Goal: Task Accomplishment & Management: Manage account settings

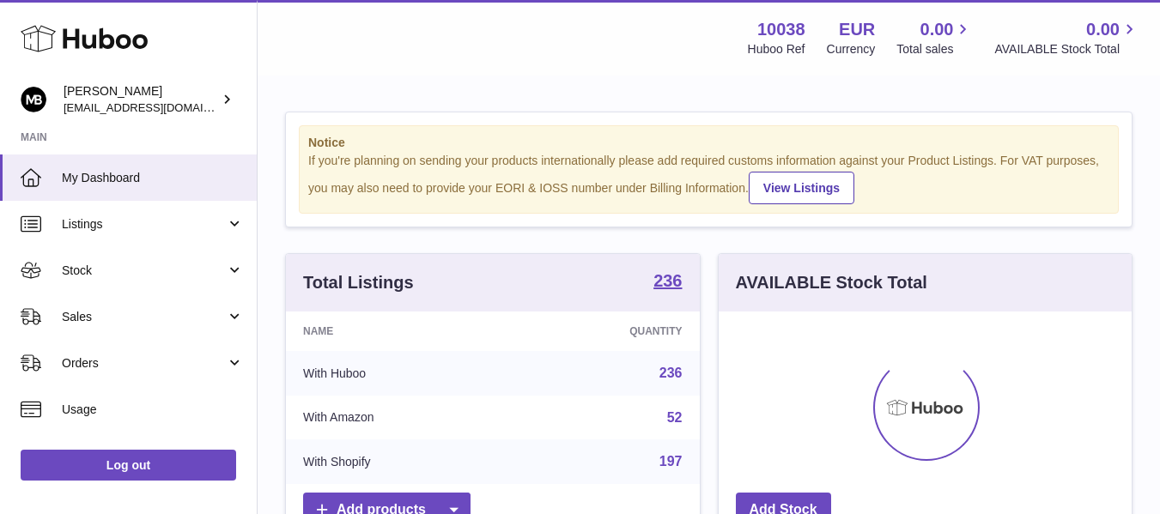
scroll to position [268, 413]
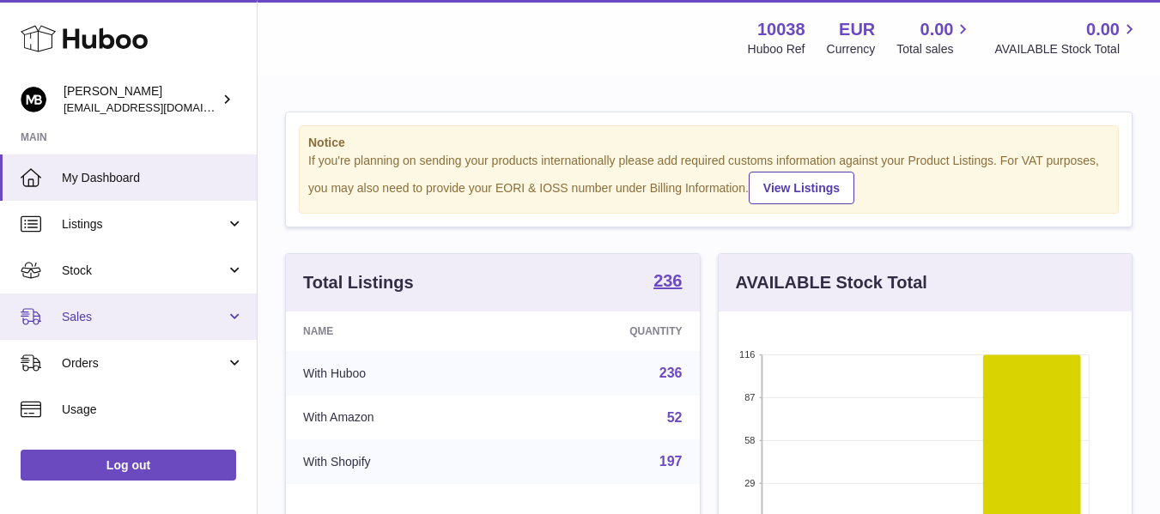
click at [142, 316] on span "Sales" at bounding box center [144, 317] width 164 height 16
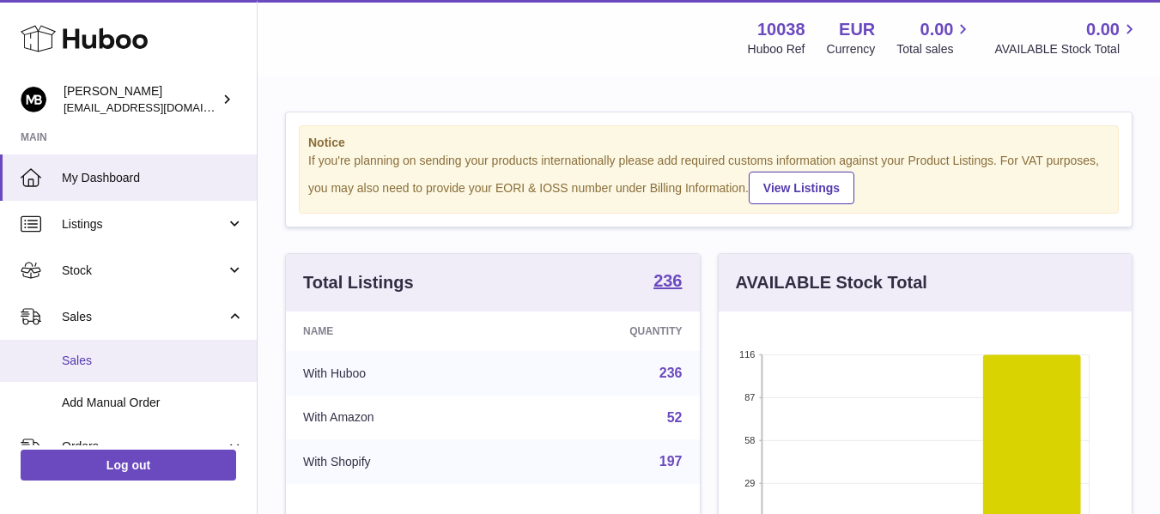
click at [75, 362] on span "Sales" at bounding box center [153, 361] width 182 height 16
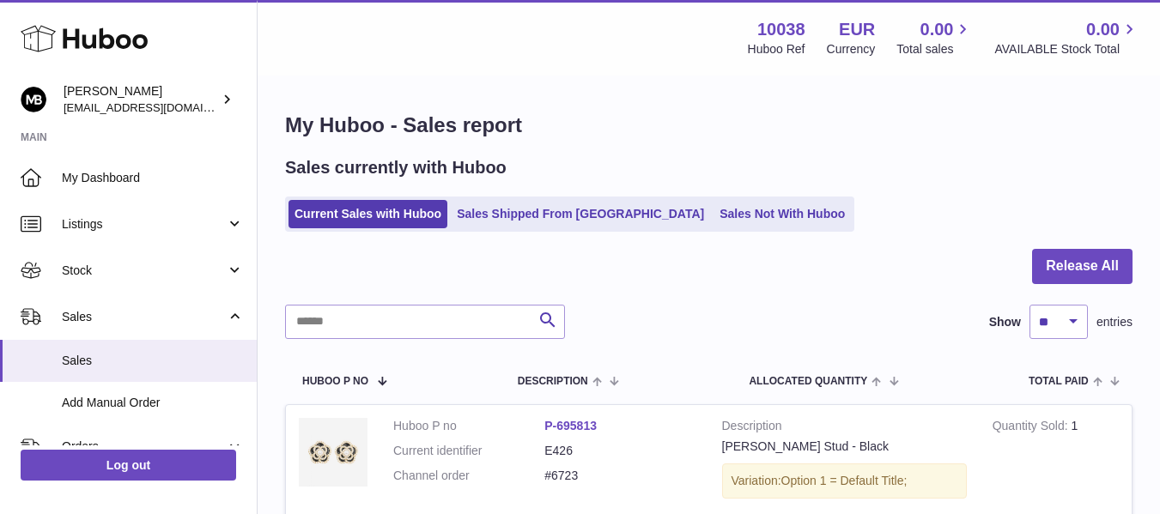
click at [517, 83] on div "My Huboo - Sales report Sales currently with Huboo Current Sales with Huboo Sal…" at bounding box center [709, 393] width 903 height 632
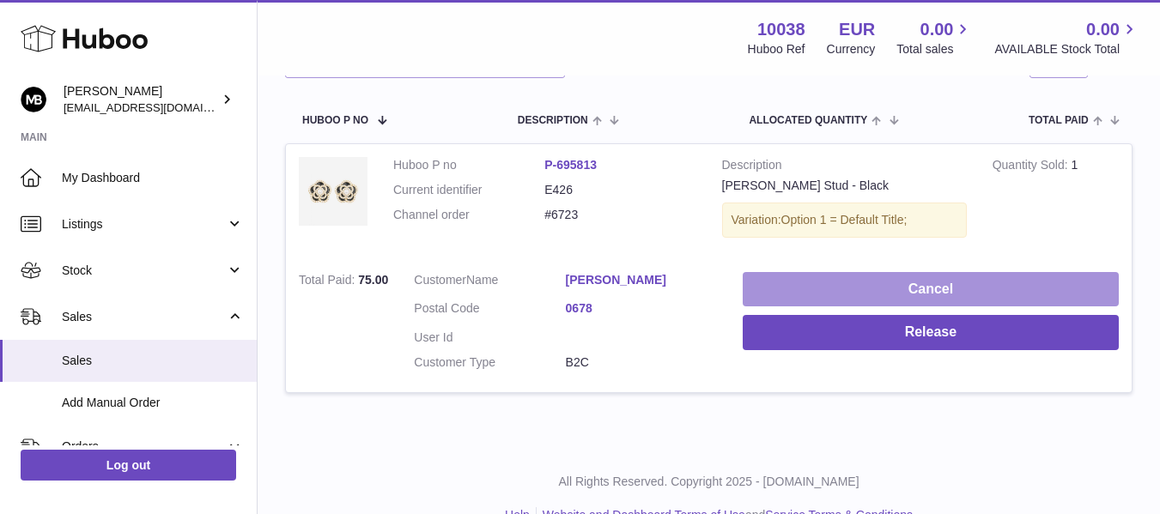
scroll to position [296, 0]
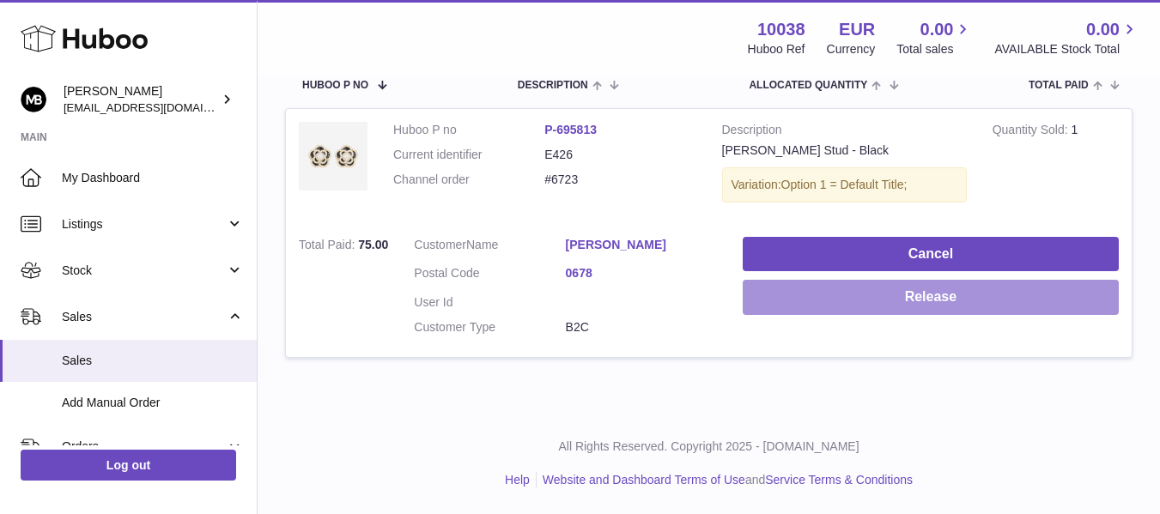
click at [812, 301] on button "Release" at bounding box center [931, 297] width 376 height 35
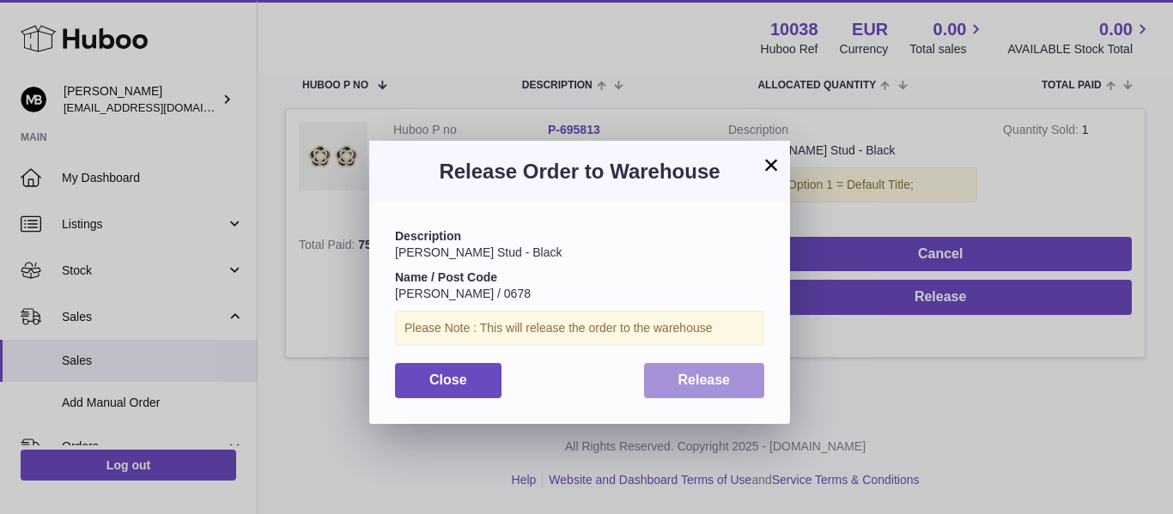
click at [704, 384] on span "Release" at bounding box center [704, 380] width 52 height 15
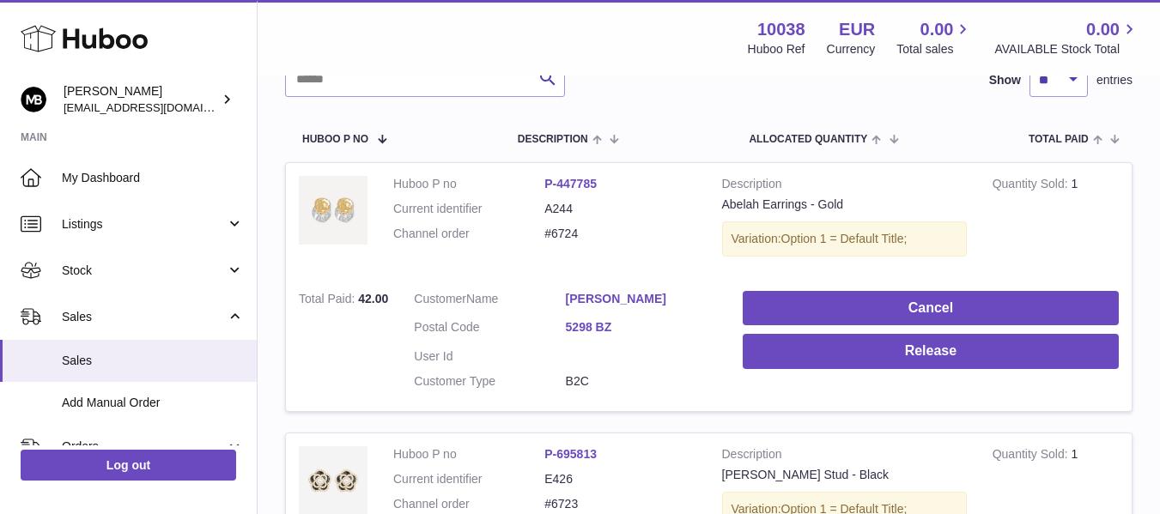
scroll to position [281, 0]
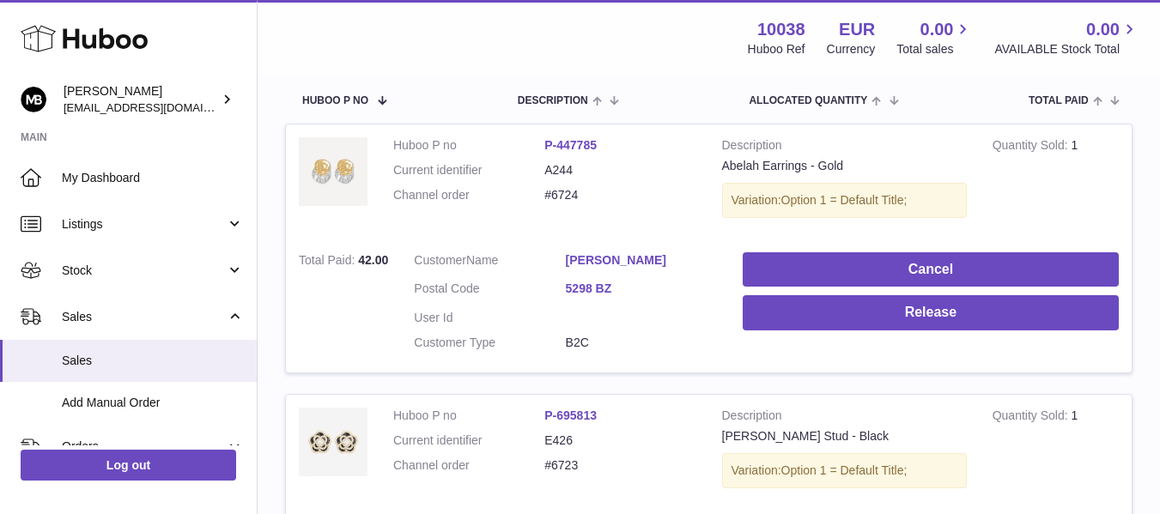
click at [596, 69] on div "Menu Huboo 10038 Huboo Ref EUR Currency 0.00 Total sales 0.00 AVAILABLE Stock T…" at bounding box center [709, 38] width 903 height 76
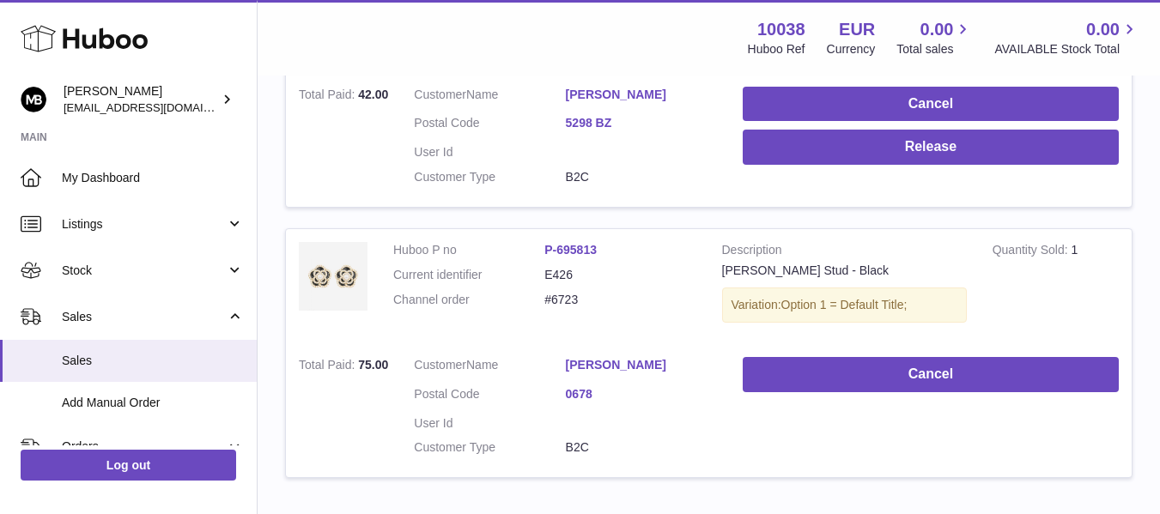
scroll to position [412, 0]
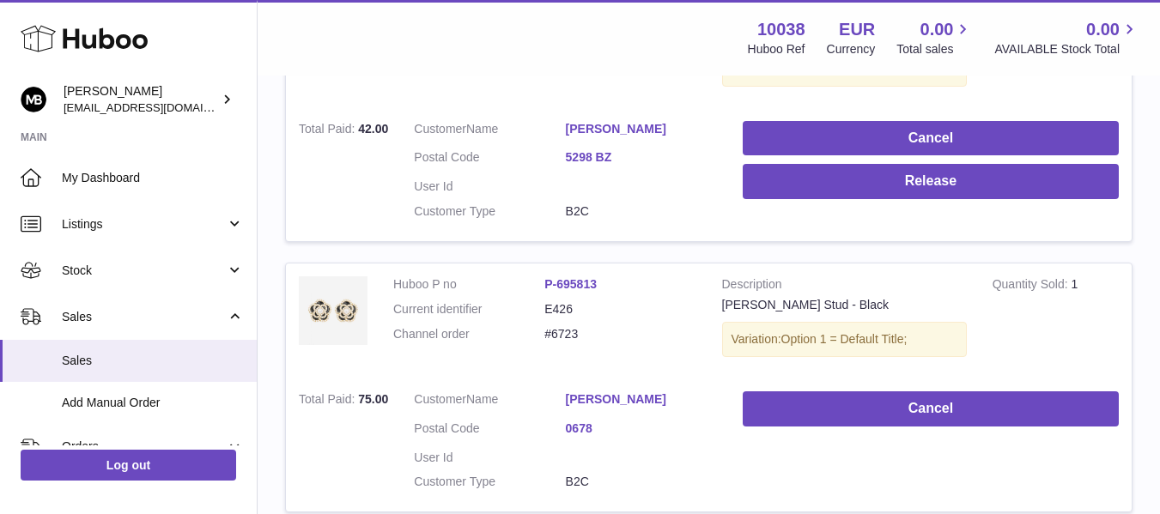
drag, startPoint x: 635, startPoint y: 181, endPoint x: 448, endPoint y: 84, distance: 210.1
click at [448, 87] on td "Huboo P no P-447785 Current identifier A244 Channel order #6724" at bounding box center [544, 50] width 329 height 115
click at [649, 82] on td "Huboo P no P-447785 Current identifier A244 Channel order #6724" at bounding box center [544, 50] width 329 height 115
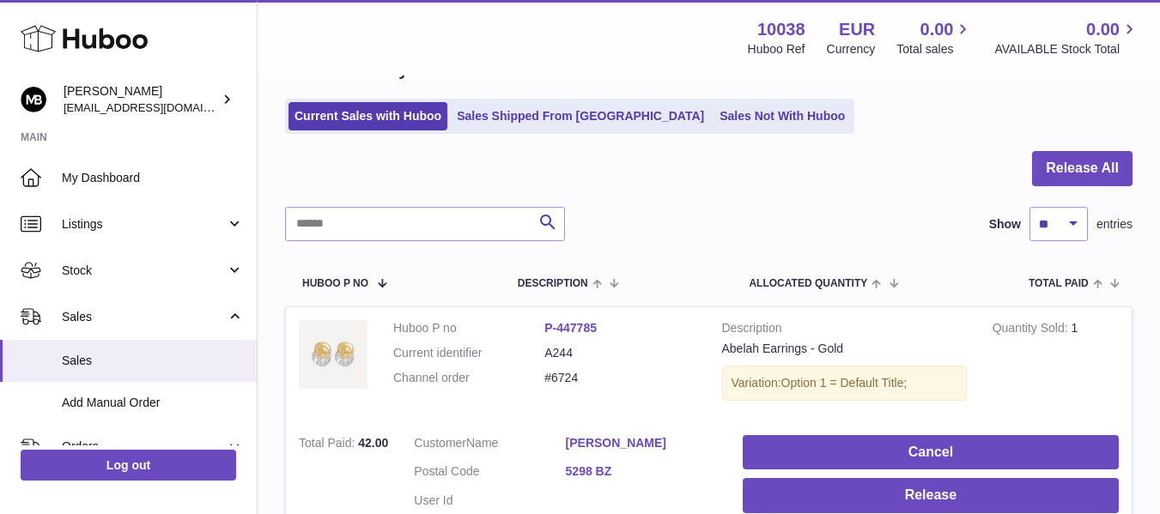
scroll to position [0, 0]
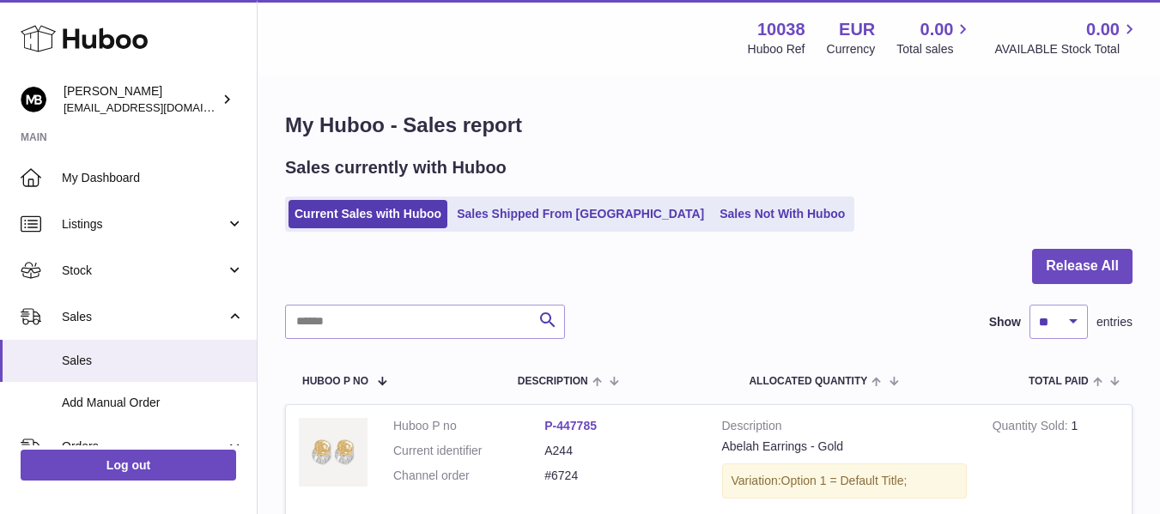
click at [633, 70] on div "Menu Huboo 10038 Huboo Ref EUR Currency 0.00 Total sales 0.00 AVAILABLE Stock T…" at bounding box center [709, 38] width 903 height 76
click at [568, 131] on h1 "My Huboo - Sales report" at bounding box center [709, 125] width 848 height 27
